Goal: Task Accomplishment & Management: Manage account settings

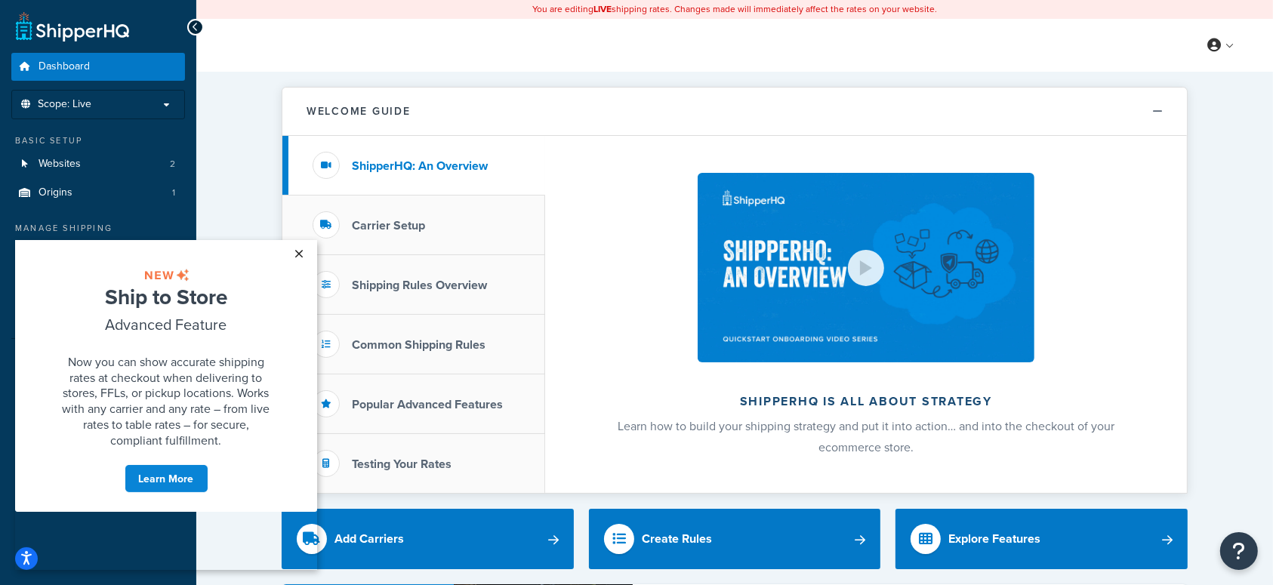
click at [302, 250] on link "×" at bounding box center [299, 252] width 26 height 27
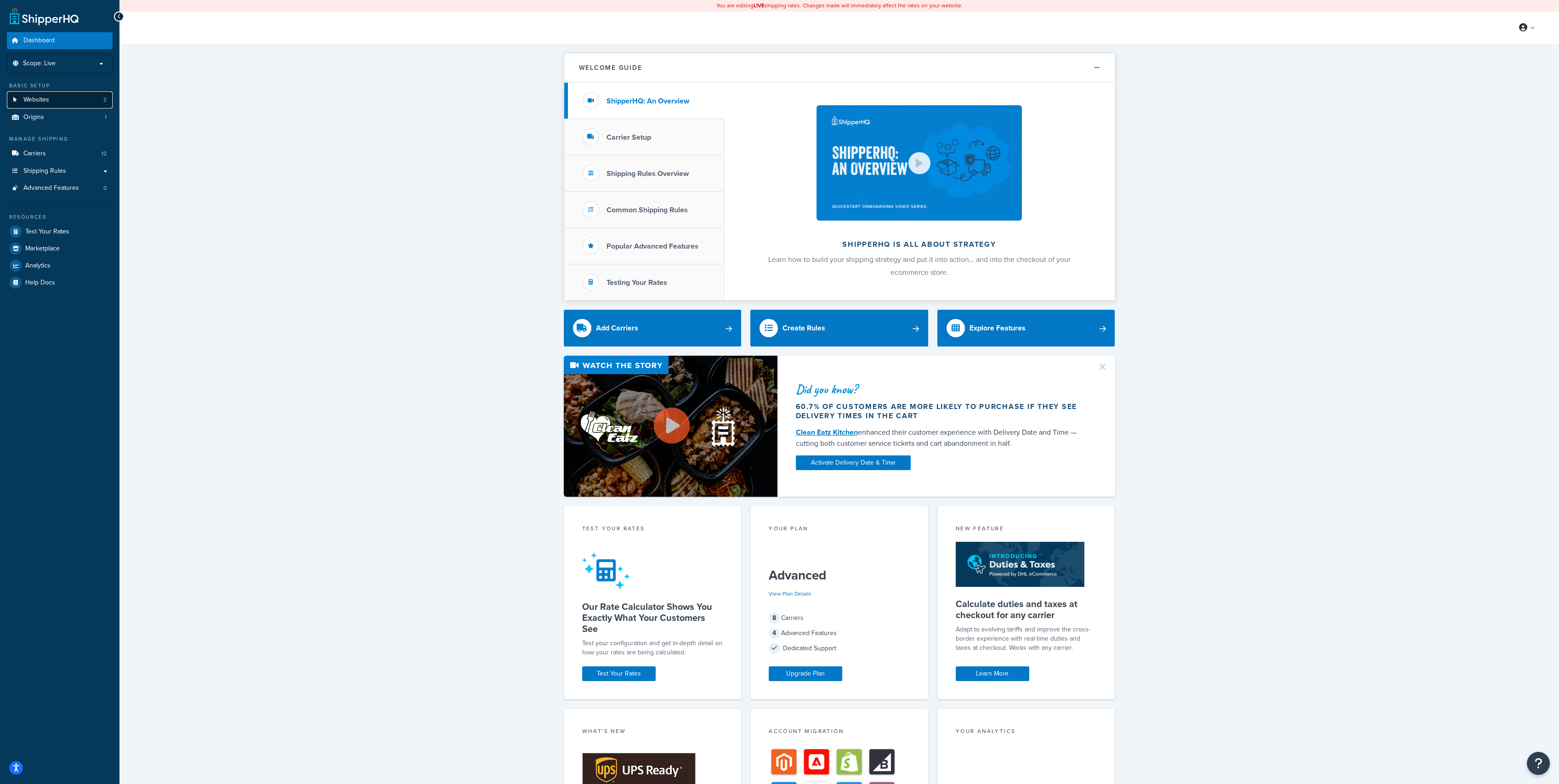
click at [61, 94] on link "Websites 2" at bounding box center [60, 100] width 106 height 17
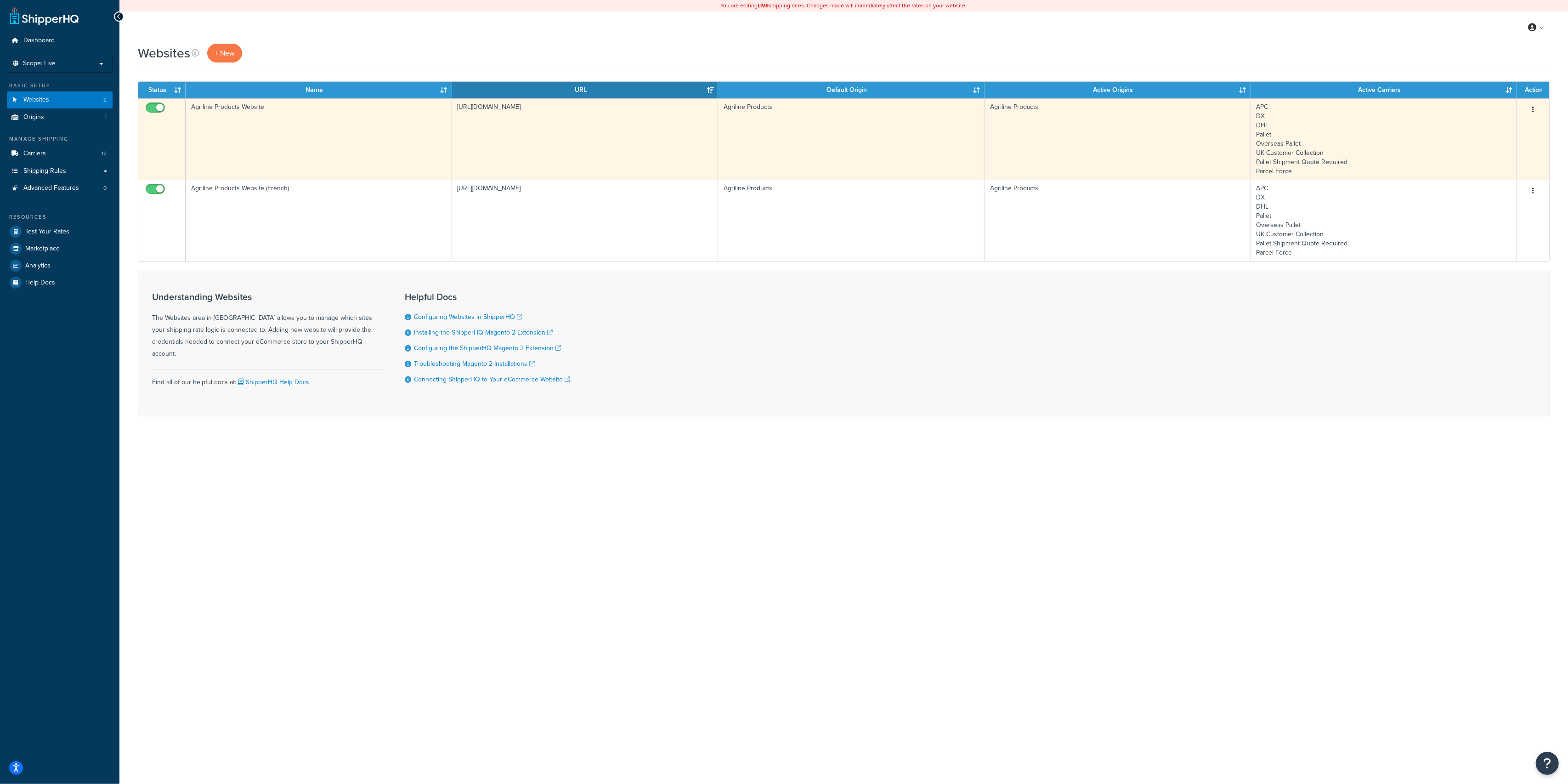
click at [305, 141] on td "Agriline Products Website" at bounding box center [319, 139] width 267 height 82
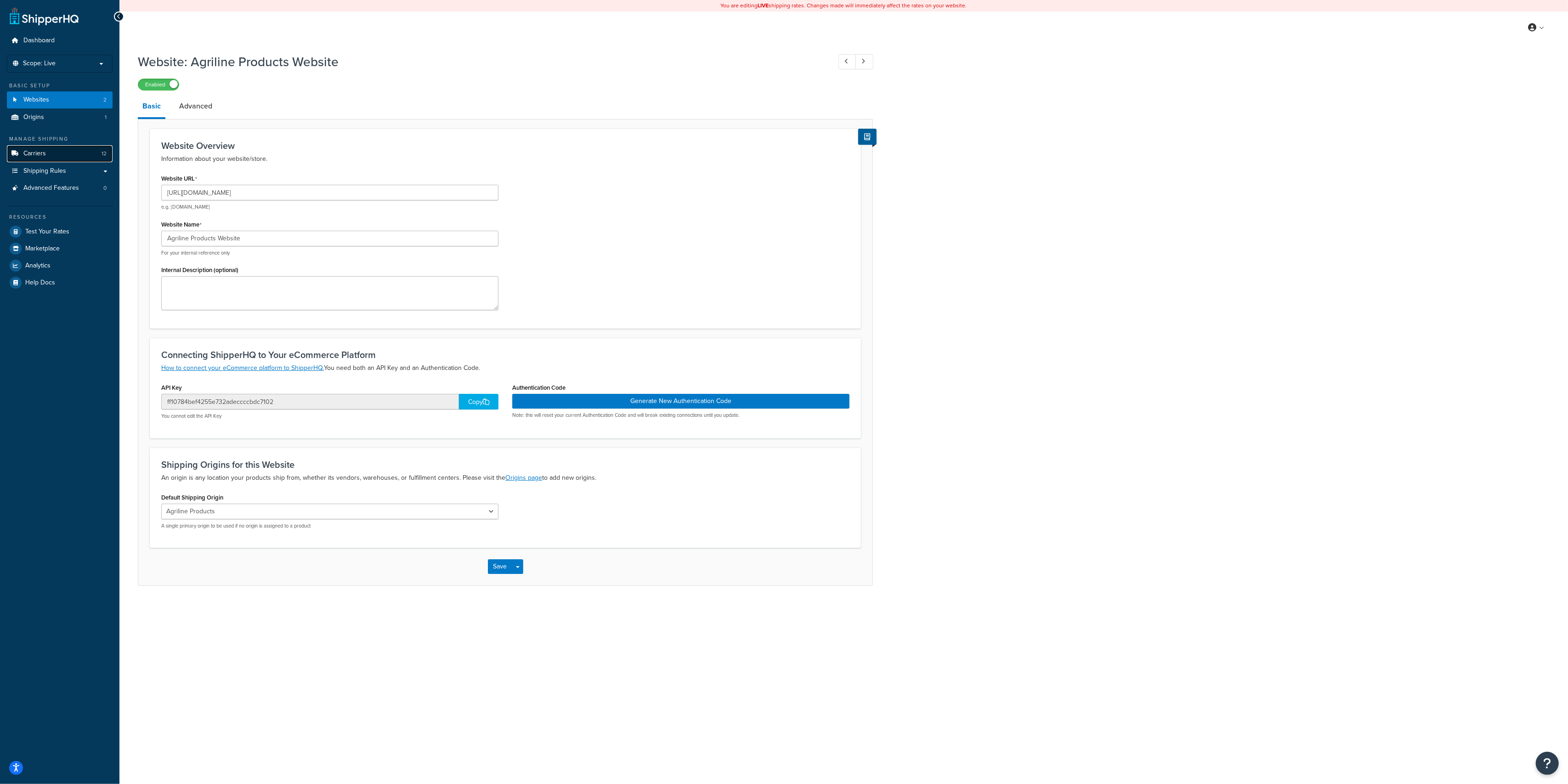
click at [67, 156] on link "Carriers 12" at bounding box center [60, 154] width 106 height 17
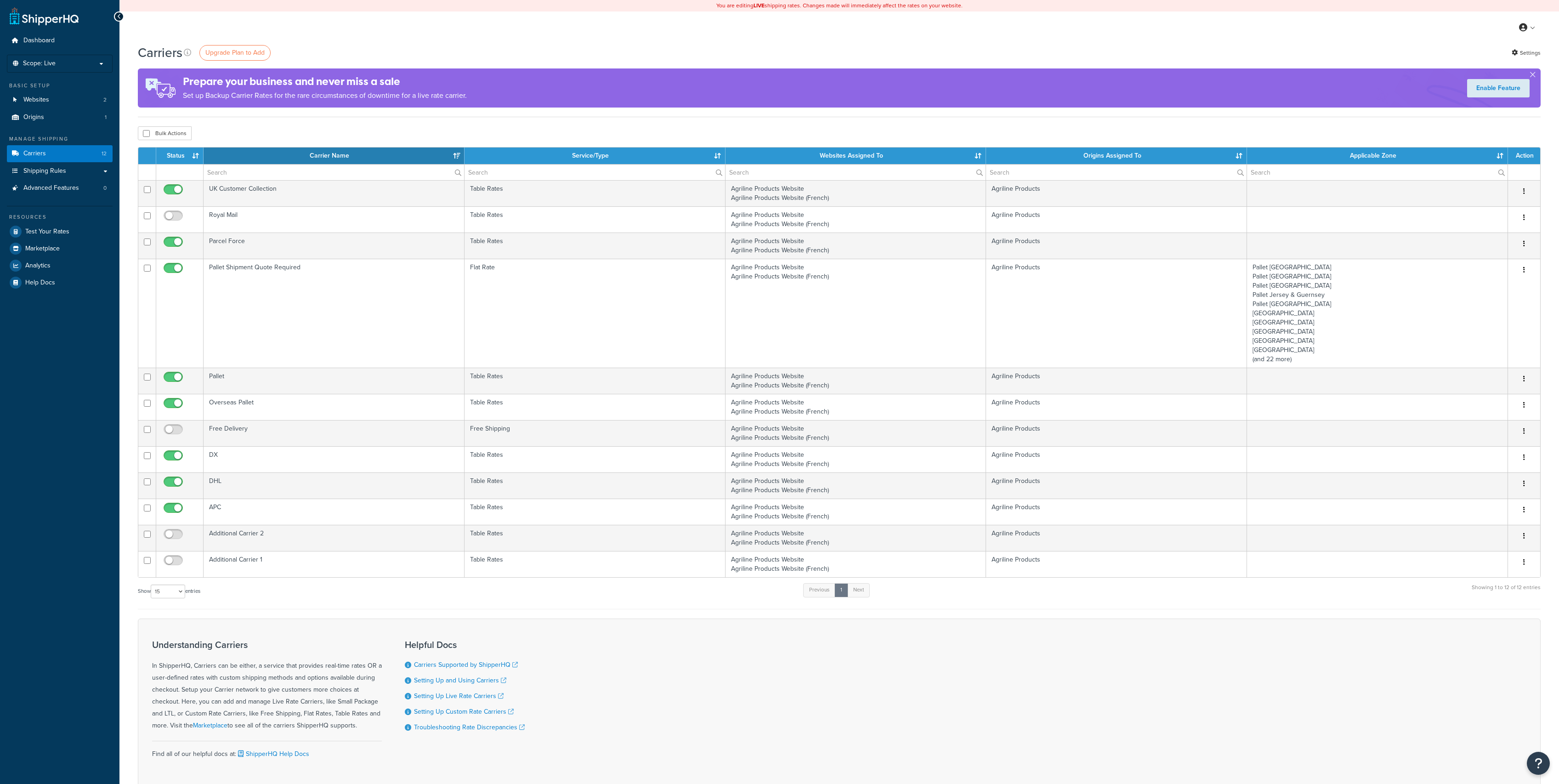
select select "15"
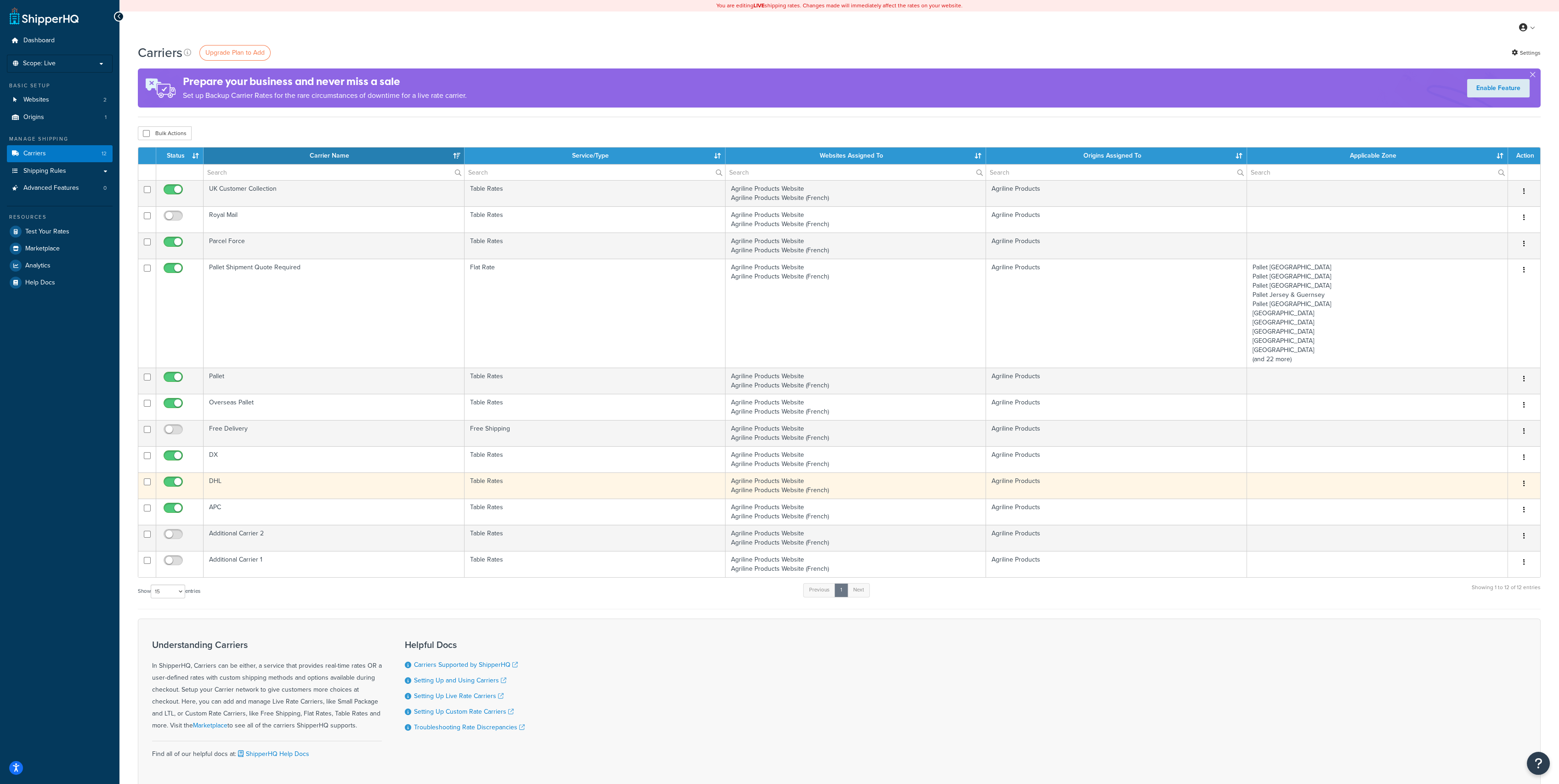
click at [548, 489] on td "Table Rates" at bounding box center [595, 485] width 261 height 26
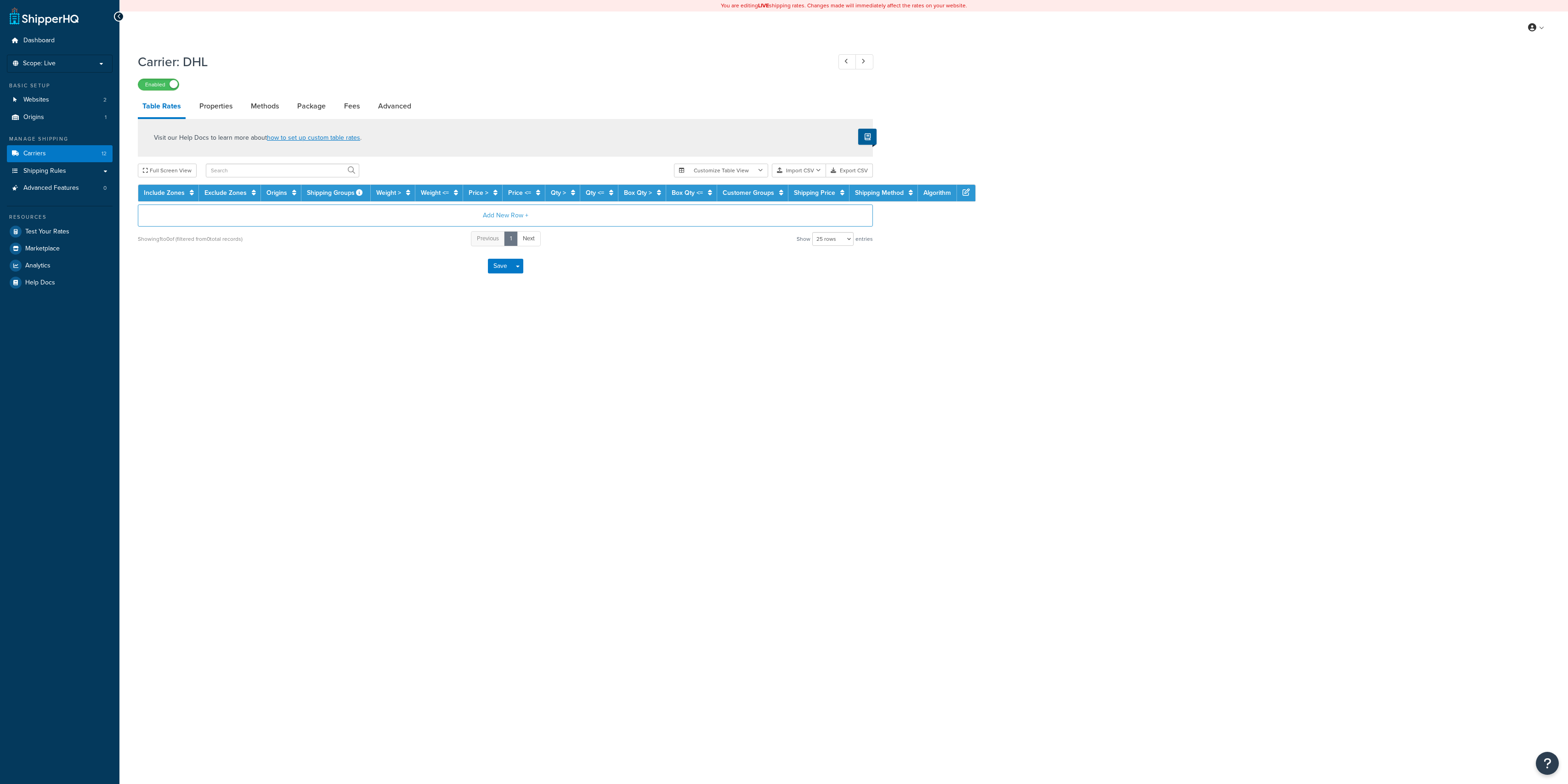
select select "25"
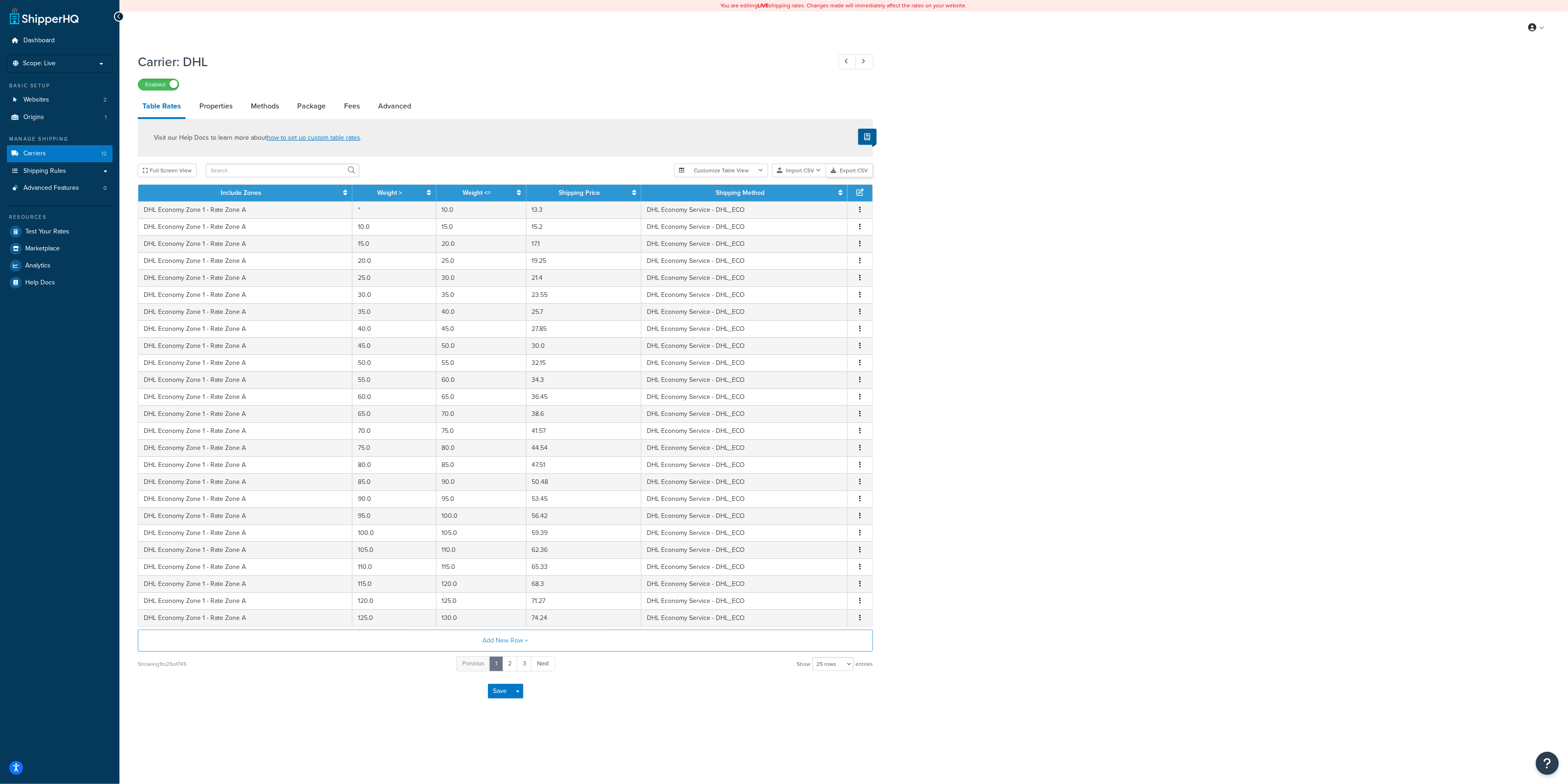
click at [846, 170] on button "Export CSV" at bounding box center [849, 170] width 47 height 14
drag, startPoint x: 29, startPoint y: 149, endPoint x: 35, endPoint y: 149, distance: 6.0
click at [29, 150] on span "Carriers" at bounding box center [34, 153] width 23 height 8
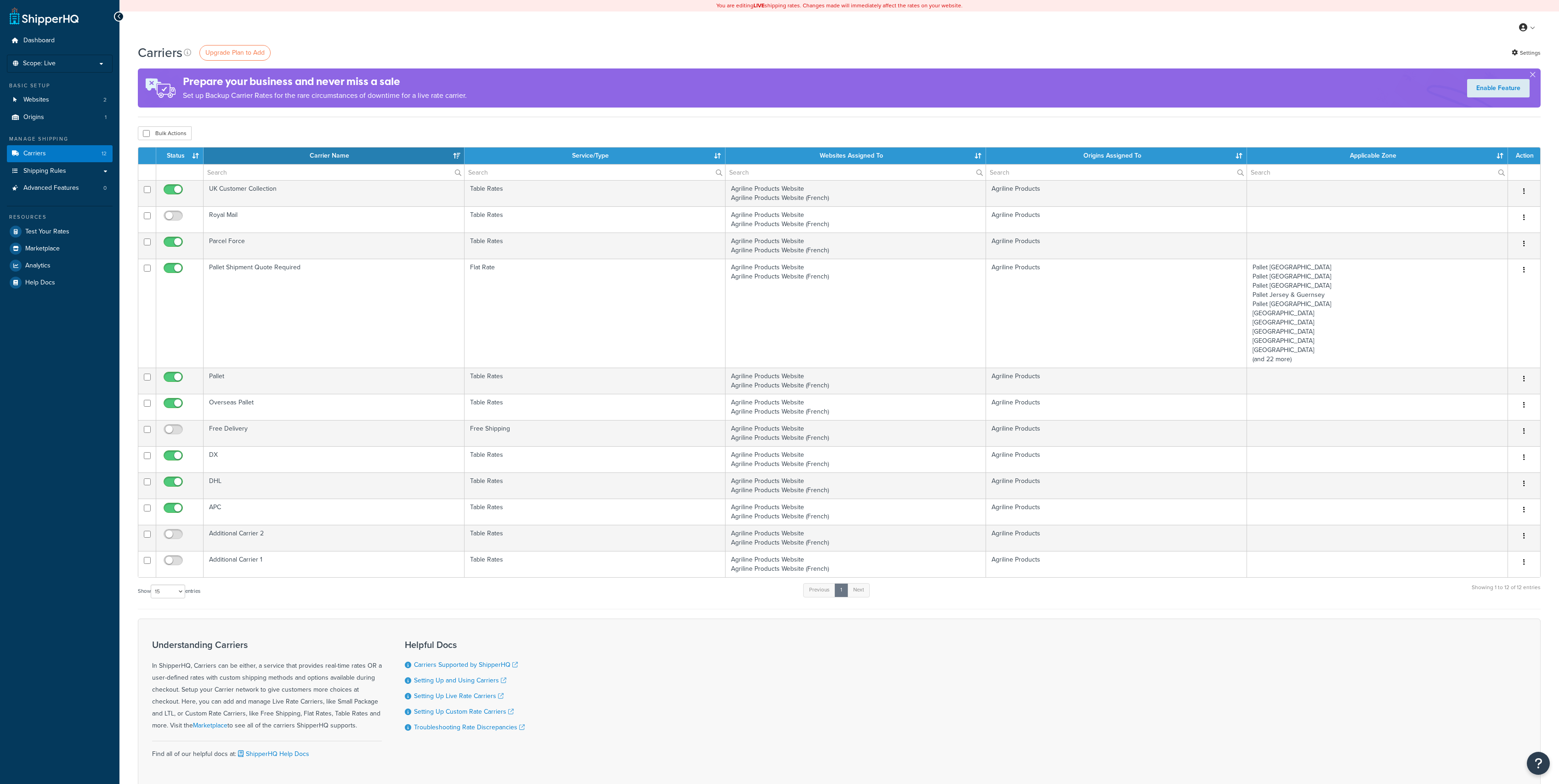
select select "15"
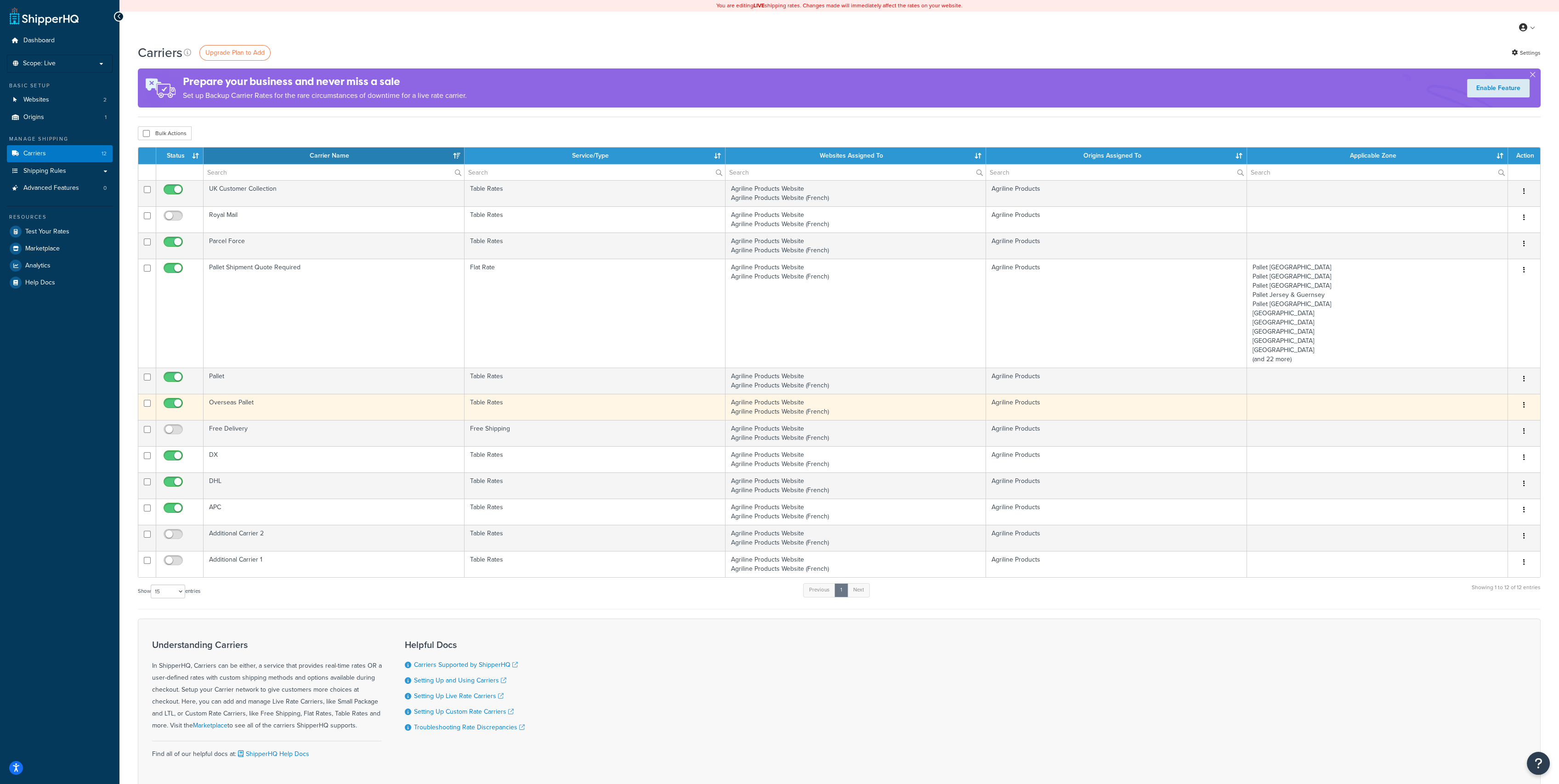
click at [304, 406] on td "Overseas Pallet" at bounding box center [334, 407] width 261 height 26
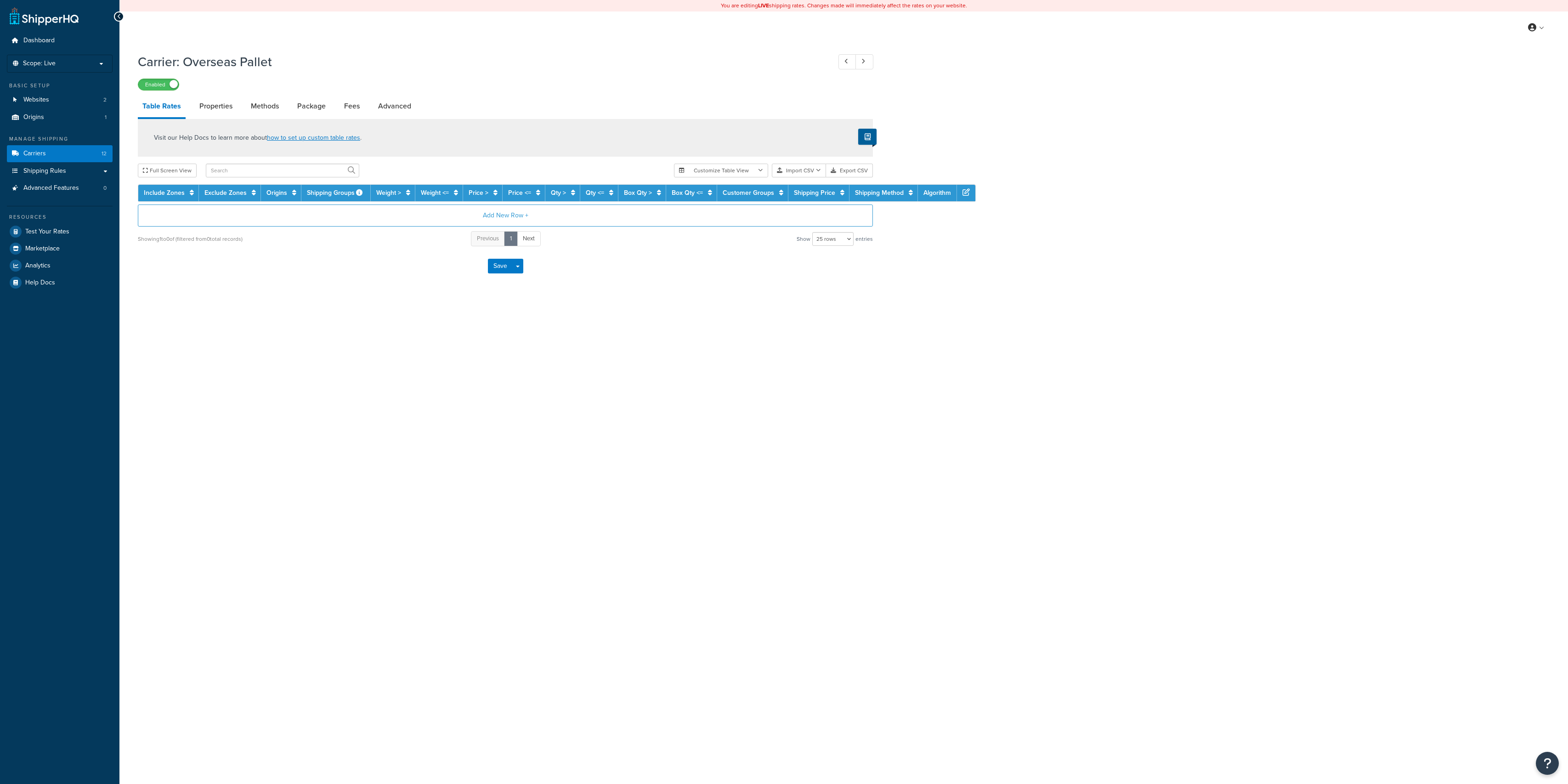
select select "25"
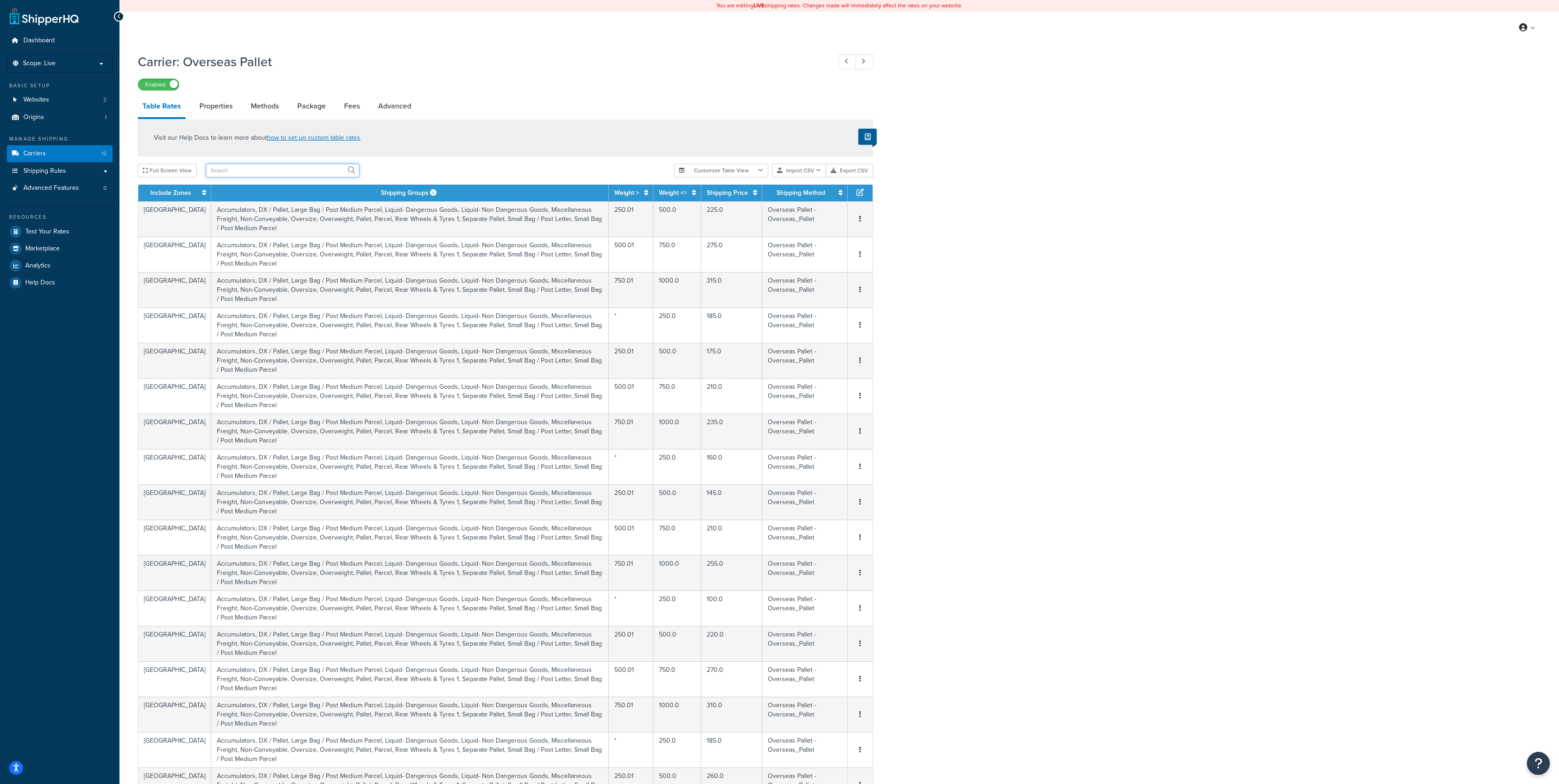
click at [246, 168] on input "text" at bounding box center [282, 170] width 153 height 14
type input "france"
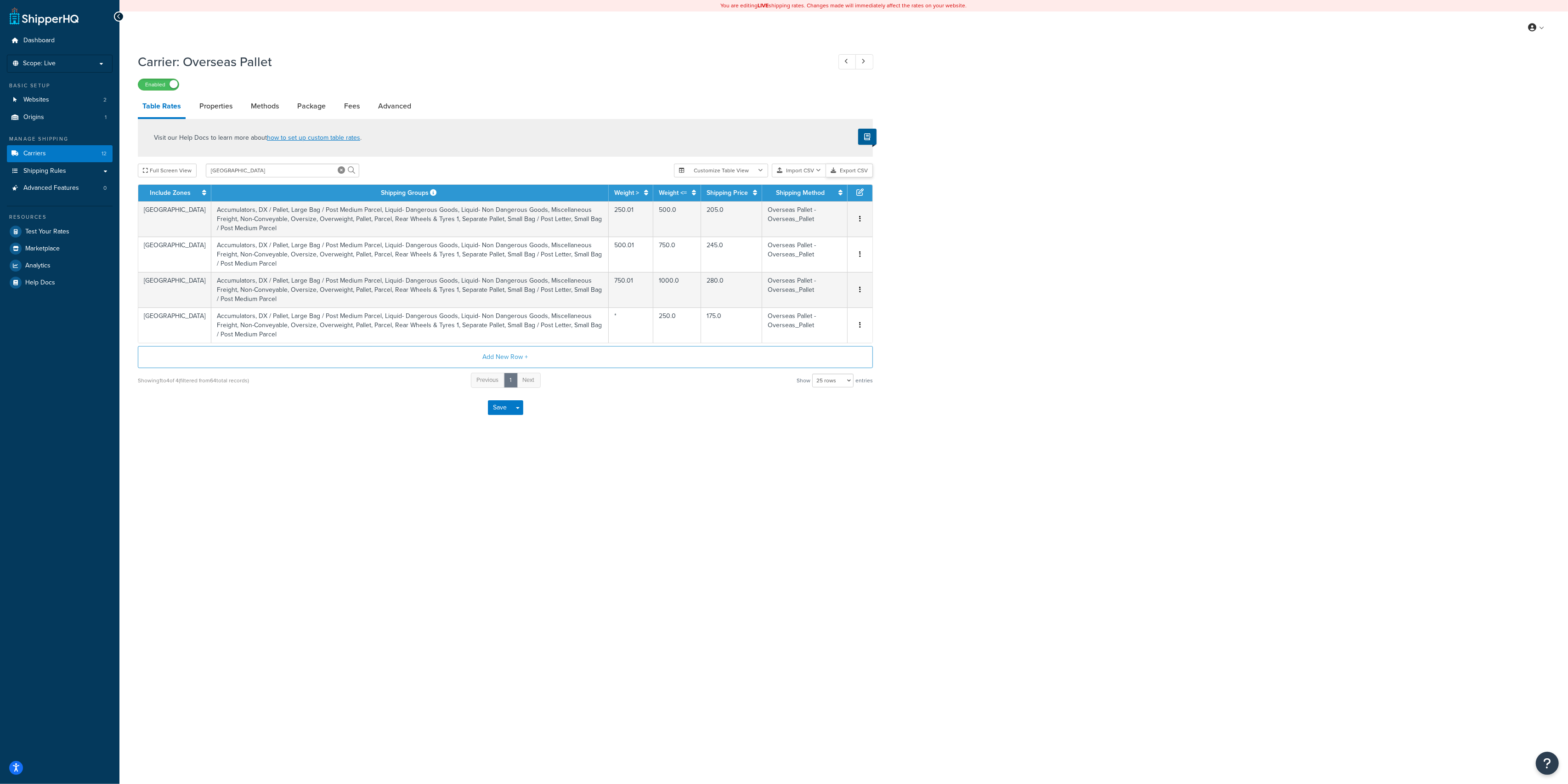
click at [855, 169] on button "Export CSV" at bounding box center [849, 170] width 47 height 14
click at [49, 155] on link "Carriers 12" at bounding box center [60, 154] width 106 height 17
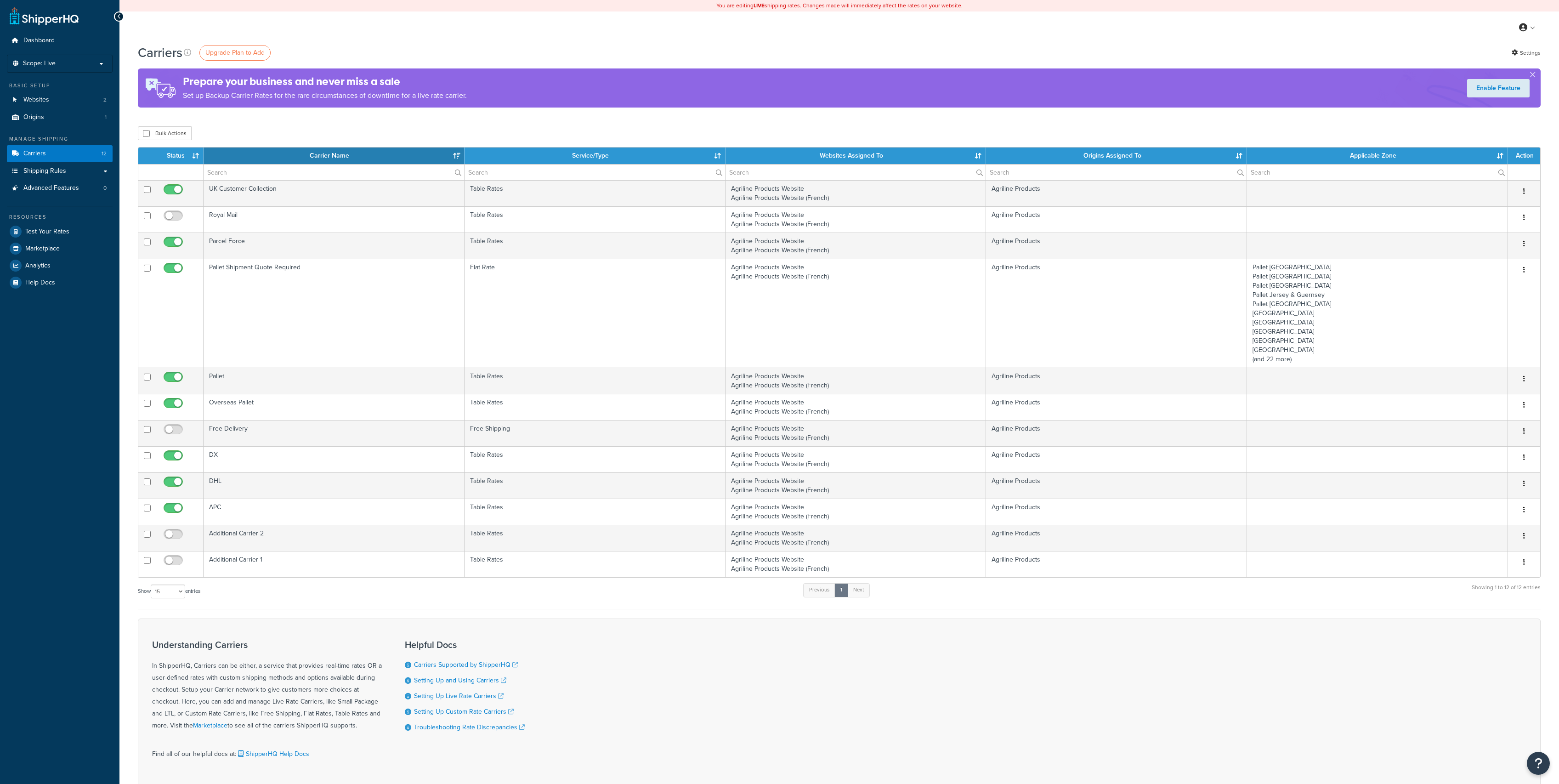
select select "15"
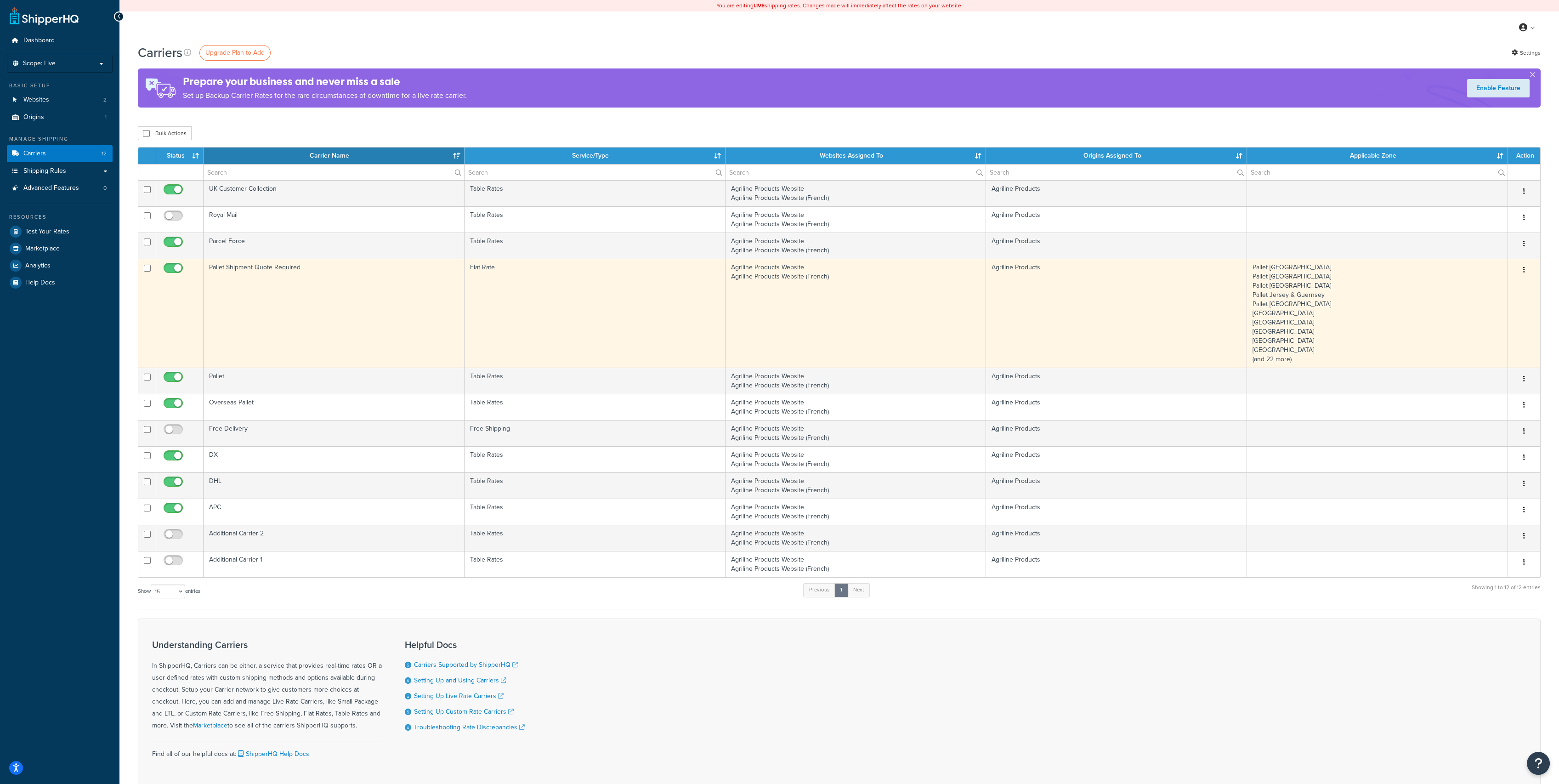
drag, startPoint x: 404, startPoint y: 303, endPoint x: 399, endPoint y: 303, distance: 5.0
click at [400, 303] on td "Pallet Shipment Quote Required" at bounding box center [334, 313] width 261 height 109
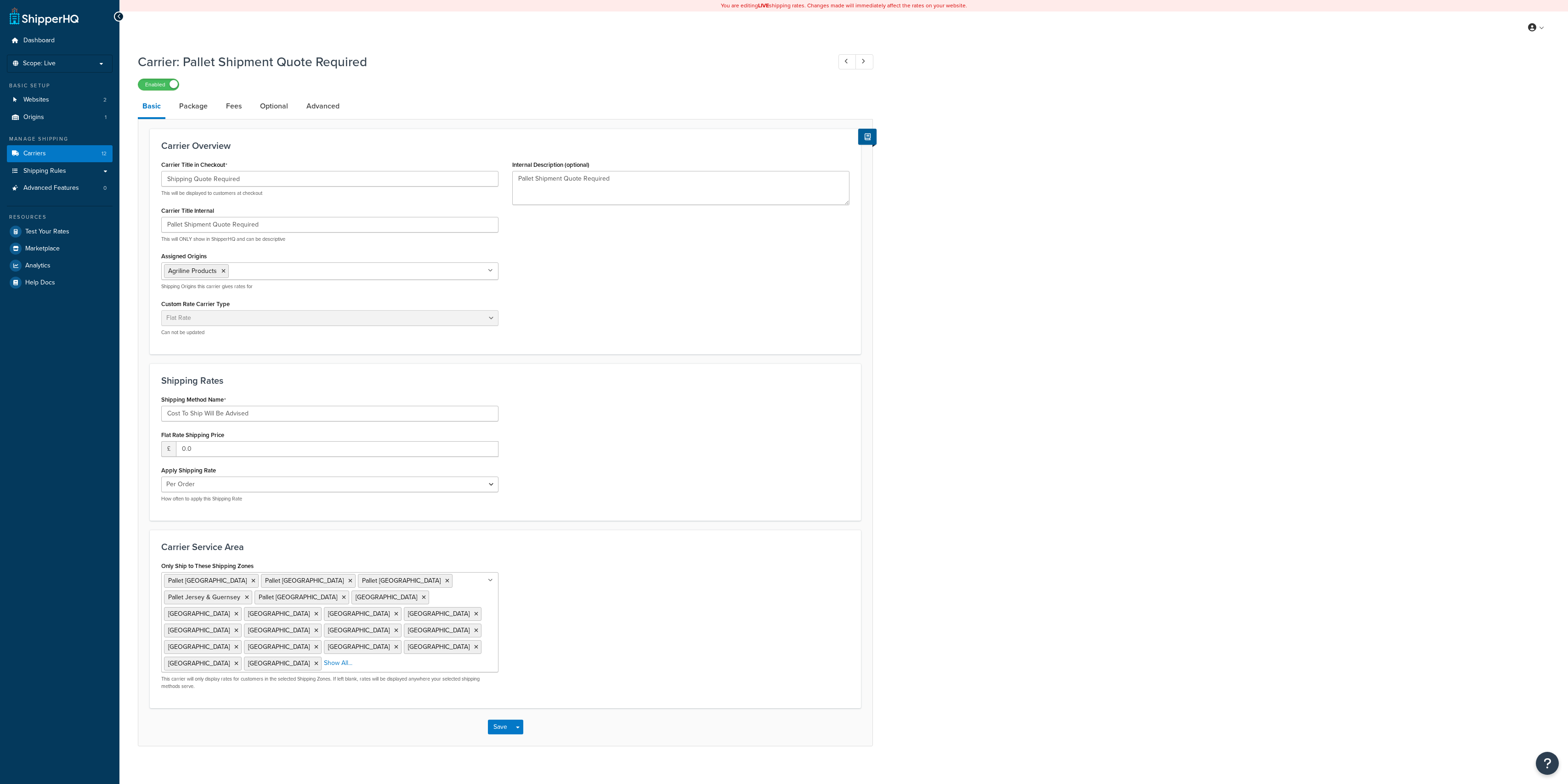
select select "flat"
click at [43, 160] on link "Carriers 12" at bounding box center [60, 154] width 106 height 17
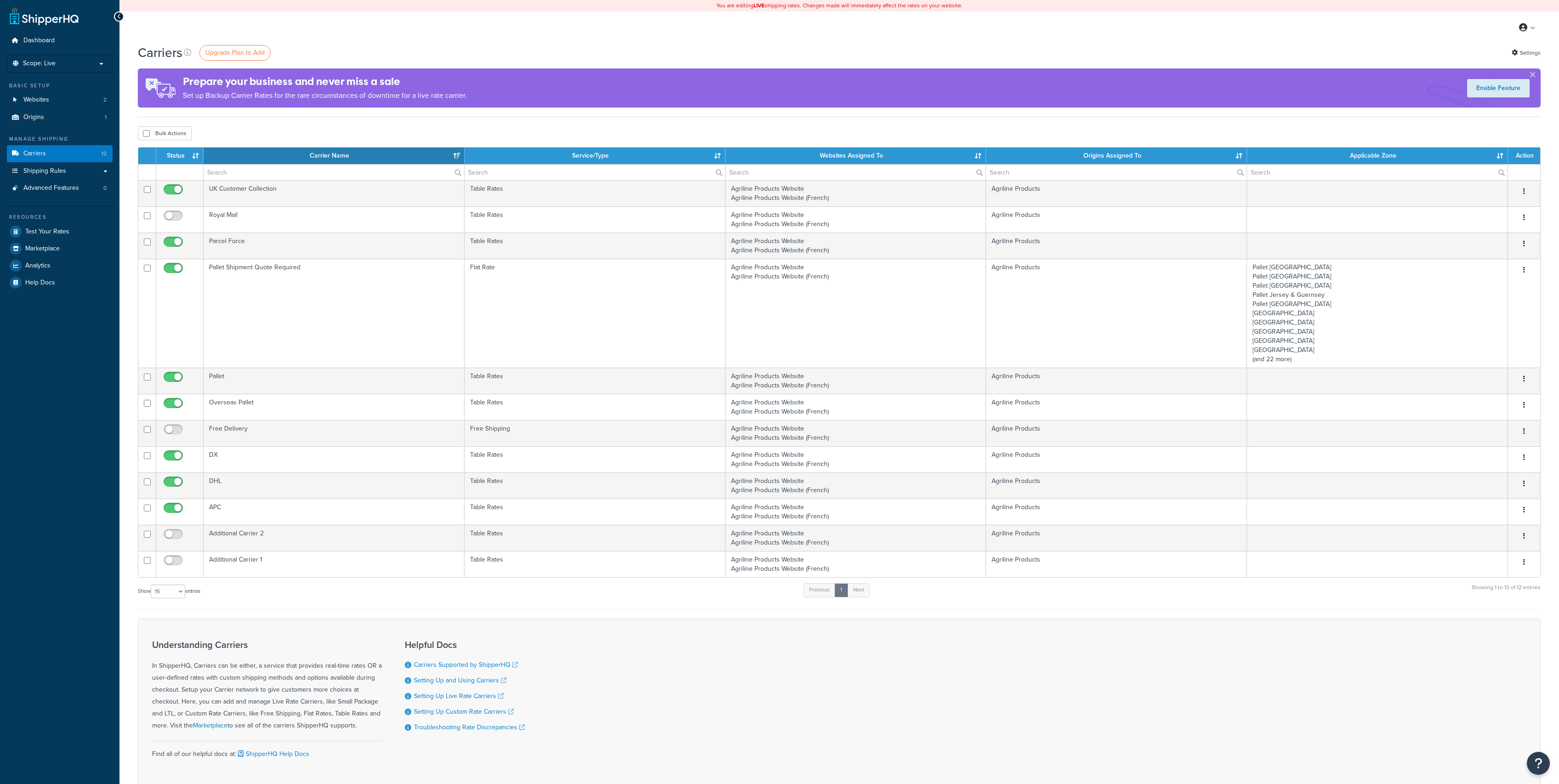
select select "15"
